Goal: Task Accomplishment & Management: Complete application form

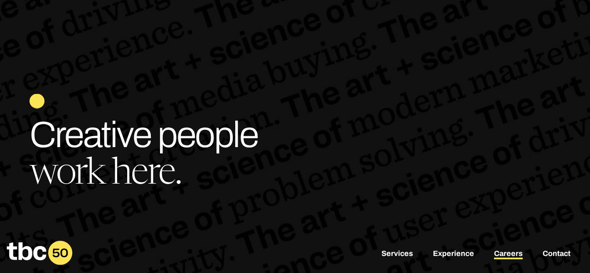
click at [501, 252] on link "Careers" at bounding box center [508, 254] width 29 height 10
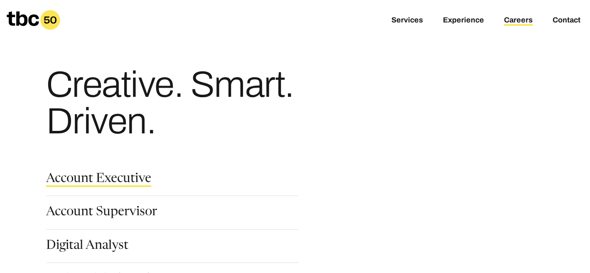
click at [95, 180] on link "Account Executive" at bounding box center [98, 180] width 105 height 14
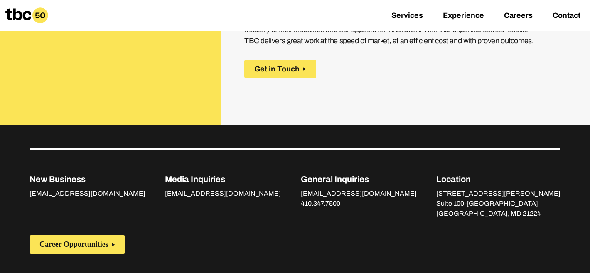
scroll to position [1401, 0]
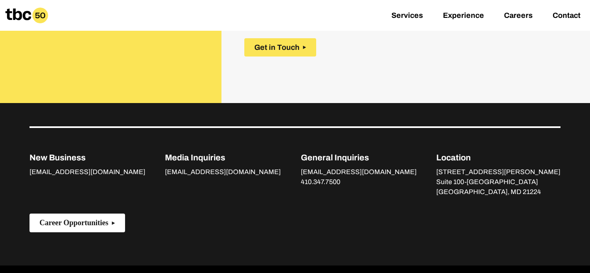
click at [98, 218] on span "Career Opportunities" at bounding box center [73, 222] width 69 height 9
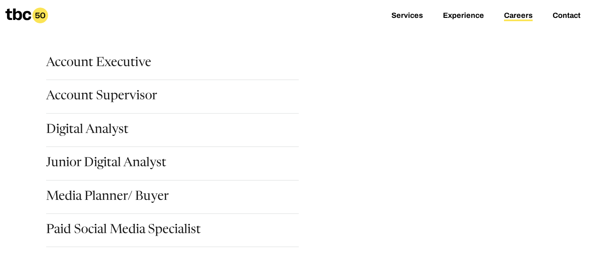
scroll to position [152, 0]
